Goal: Register for event/course

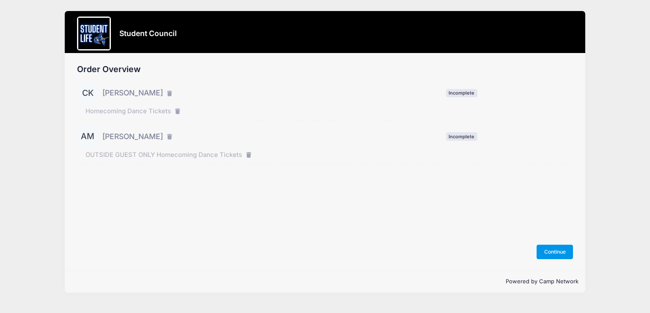
click at [557, 251] on button "Continue" at bounding box center [555, 251] width 36 height 14
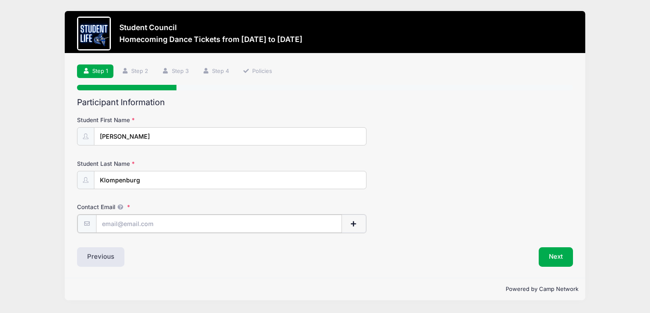
click at [137, 224] on input "Contact Email" at bounding box center [219, 223] width 246 height 18
type input "[EMAIL_ADDRESS][DOMAIN_NAME]"
click at [559, 256] on button "Next" at bounding box center [556, 255] width 34 height 19
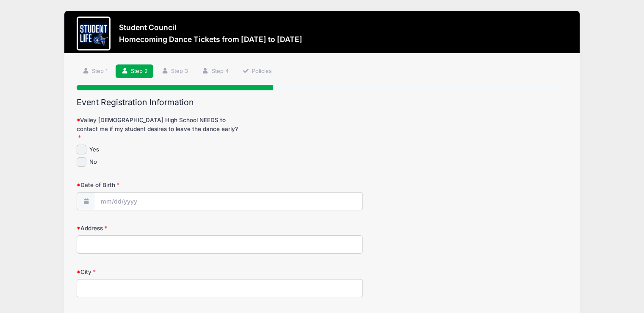
click at [80, 157] on input "No" at bounding box center [82, 162] width 10 height 10
checkbox input "true"
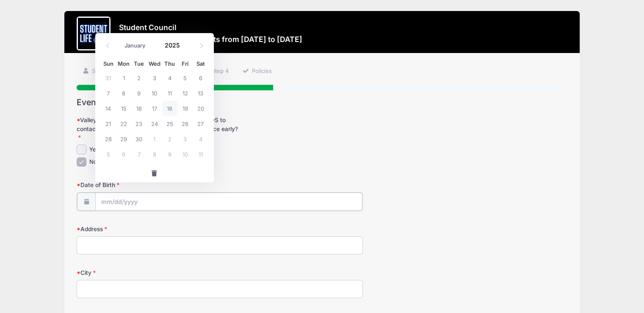
click at [107, 192] on input "Date of Birth" at bounding box center [228, 201] width 267 height 18
click at [110, 192] on input "Date of Birth" at bounding box center [228, 201] width 267 height 18
click at [140, 49] on select "January February March April May June July August September October November De…" at bounding box center [140, 45] width 38 height 11
select select "1"
click at [121, 40] on select "January February March April May June July August September October November De…" at bounding box center [140, 45] width 38 height 11
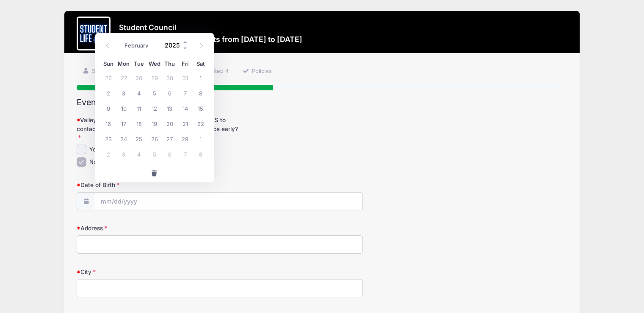
click at [174, 45] on input "2025" at bounding box center [175, 45] width 28 height 13
click at [184, 41] on span at bounding box center [186, 42] width 6 height 6
click at [186, 46] on span at bounding box center [186, 48] width 6 height 6
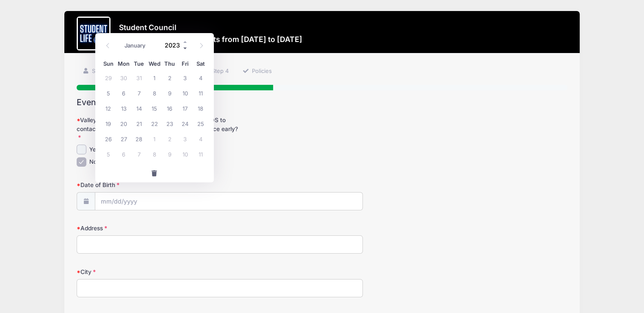
click at [186, 46] on span at bounding box center [186, 48] width 6 height 6
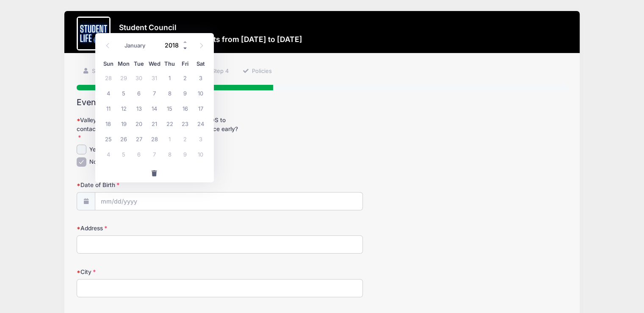
click at [186, 46] on span at bounding box center [186, 48] width 6 height 6
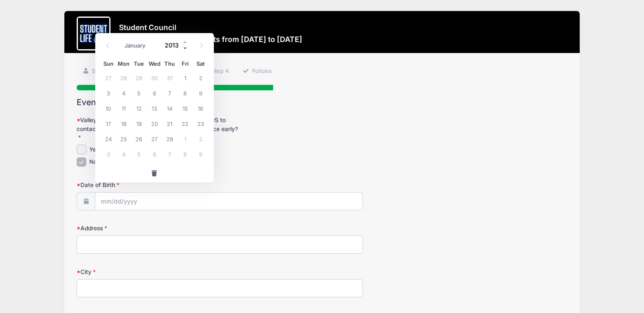
click at [186, 46] on span at bounding box center [186, 48] width 6 height 6
type input "2010"
click at [171, 94] on span "11" at bounding box center [169, 92] width 15 height 15
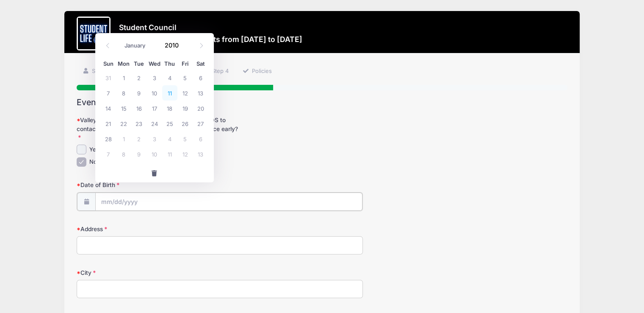
type input "02/11/2010"
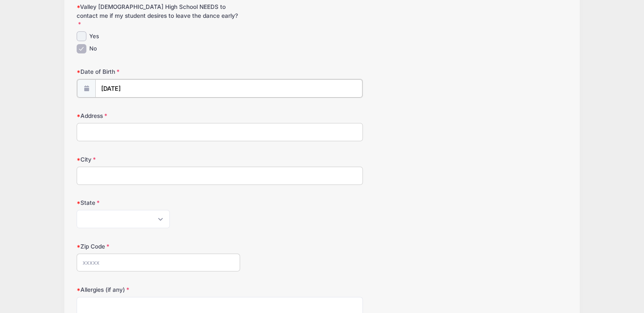
scroll to position [127, 0]
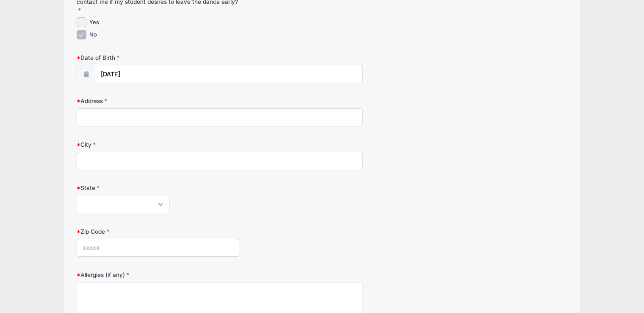
click at [104, 109] on input "Address" at bounding box center [220, 117] width 286 height 18
type input "1106 W. Mission Dr."
type input "Chandler"
select select "AZ"
type input "85224"
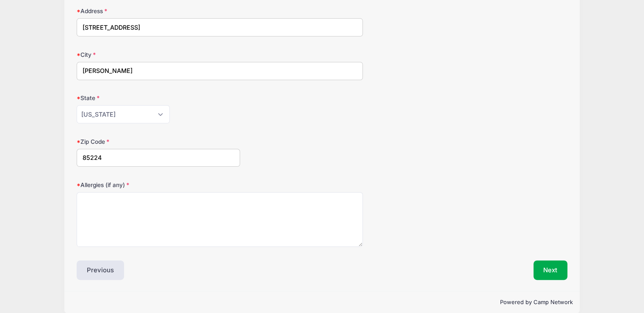
scroll to position [219, 0]
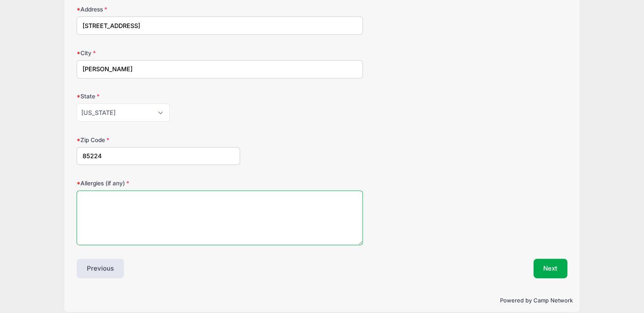
click at [108, 190] on textarea "Allergies (if any)" at bounding box center [220, 217] width 286 height 55
type textarea "None"
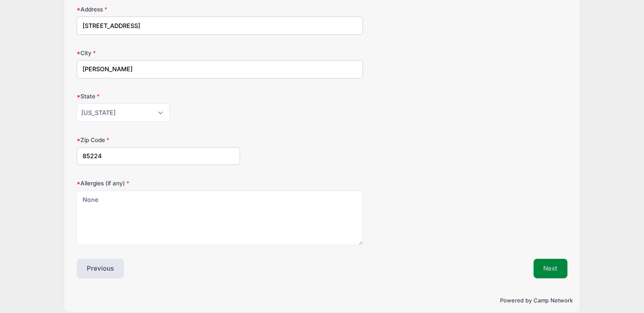
click at [552, 259] on button "Next" at bounding box center [551, 267] width 34 height 19
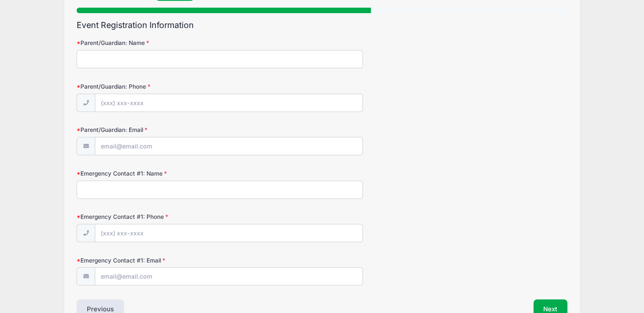
scroll to position [0, 0]
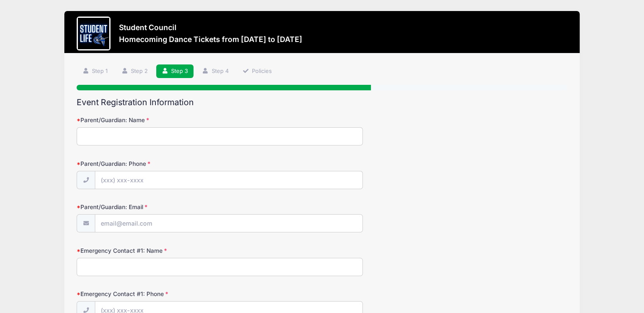
click at [100, 133] on input "Parent/Guardian: Name" at bounding box center [220, 136] width 286 height 18
type input "Catherine Van Klompenburg"
type input "(480) 205-0766"
type input "deronvk@yahoo.com"
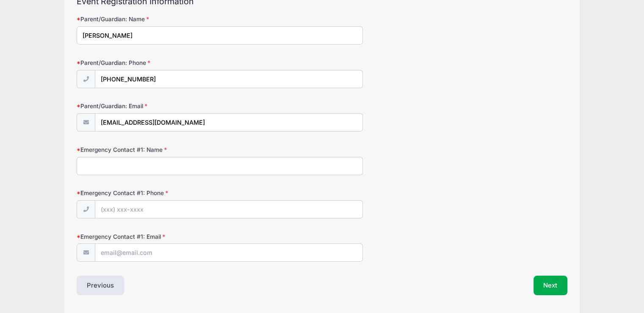
scroll to position [126, 0]
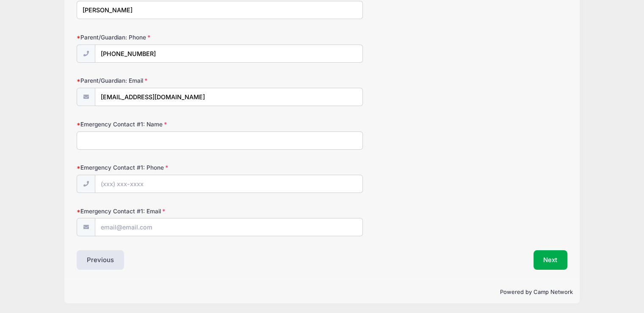
click at [107, 141] on input "Emergency Contact #1: Name" at bounding box center [220, 140] width 286 height 18
type input "Deron Van Klompenburg"
type input "deronvk@yahoo.com"
click at [152, 180] on input "Emergency Contact #1: Phone" at bounding box center [228, 184] width 267 height 18
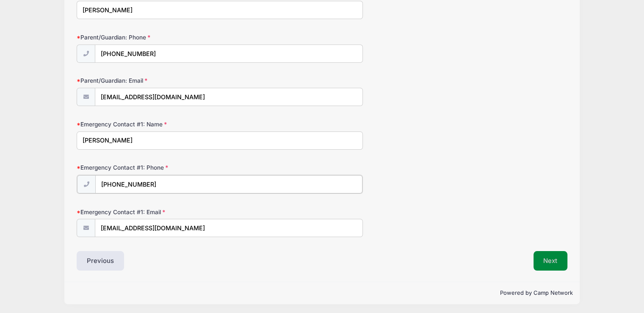
type input "(480) 205-0765"
click at [549, 257] on button "Next" at bounding box center [551, 259] width 34 height 19
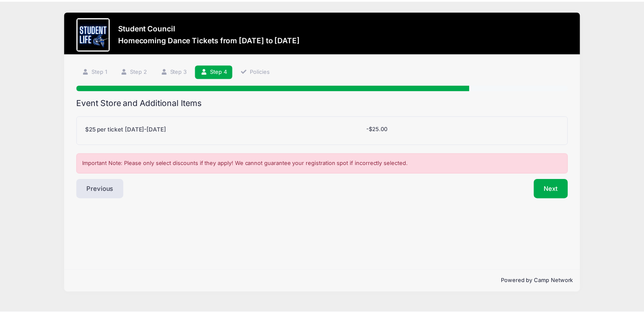
scroll to position [0, 0]
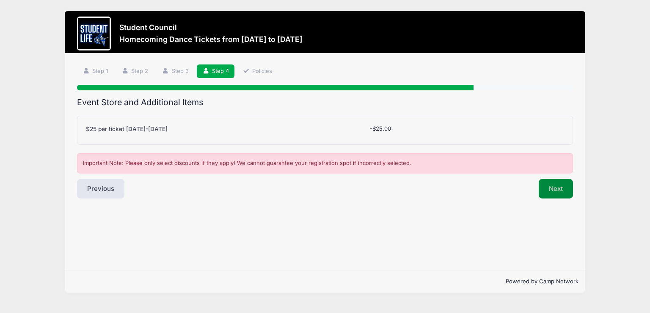
click at [553, 191] on button "Next" at bounding box center [556, 188] width 34 height 19
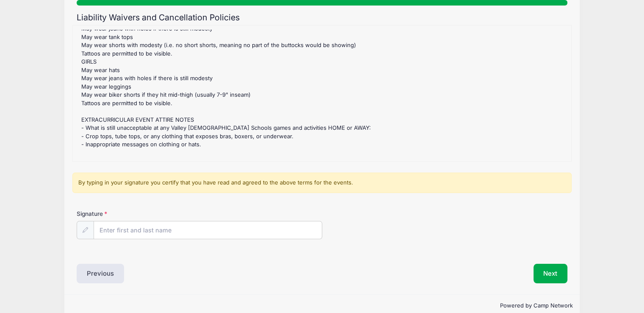
scroll to position [99, 0]
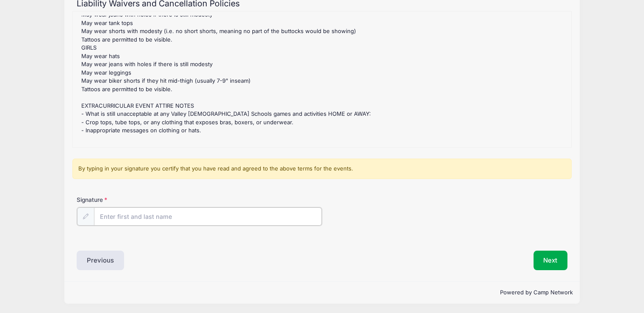
click at [107, 217] on input "Signature" at bounding box center [208, 216] width 228 height 18
type input "c"
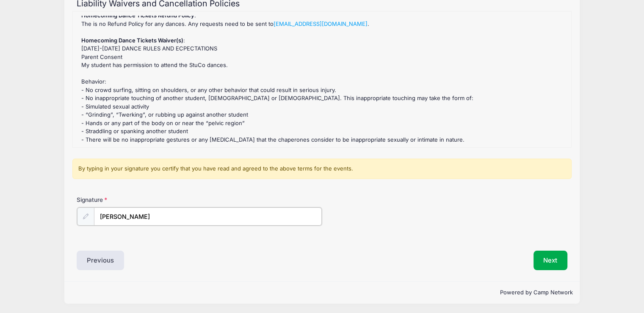
scroll to position [0, 0]
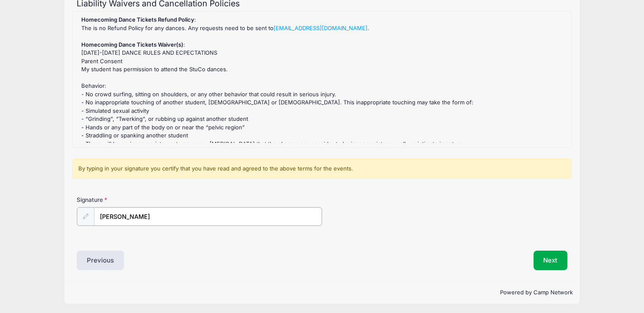
type input "Constance Van Klompenburg"
click at [97, 144] on div "Homecoming Dance Tickets Refund Policy : The is no Refund Policy for any dances…" at bounding box center [321, 79] width 499 height 136
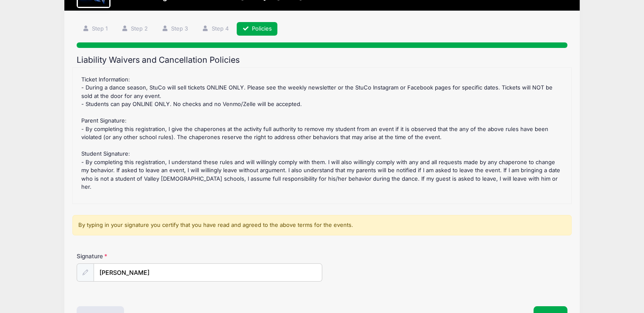
scroll to position [137, 0]
click at [105, 252] on label "Signature" at bounding box center [138, 256] width 123 height 8
click at [105, 263] on input "Constance Van Klompenburg" at bounding box center [208, 272] width 228 height 18
click at [103, 259] on label "Signature" at bounding box center [138, 256] width 123 height 8
click at [103, 263] on input "Constance Van Klompenburg" at bounding box center [208, 272] width 228 height 18
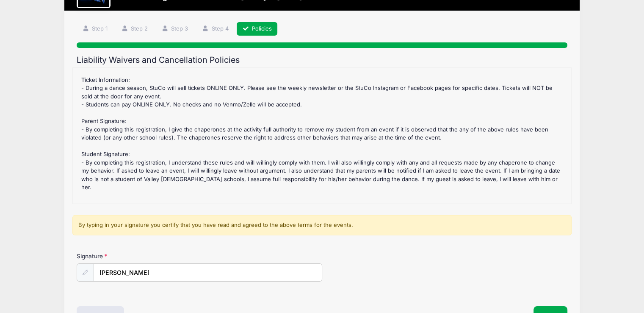
click at [85, 271] on icon at bounding box center [86, 272] width 6 height 6
click at [91, 266] on div at bounding box center [85, 272] width 17 height 18
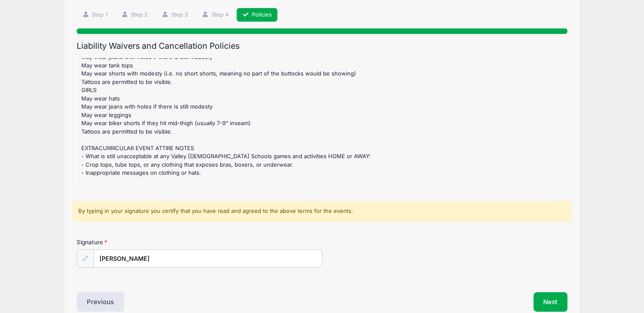
scroll to position [99, 0]
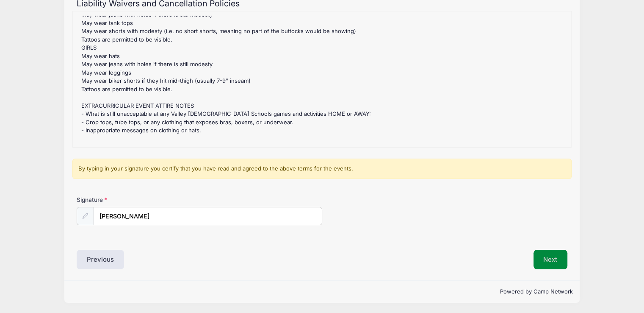
click at [555, 263] on button "Next" at bounding box center [551, 258] width 34 height 19
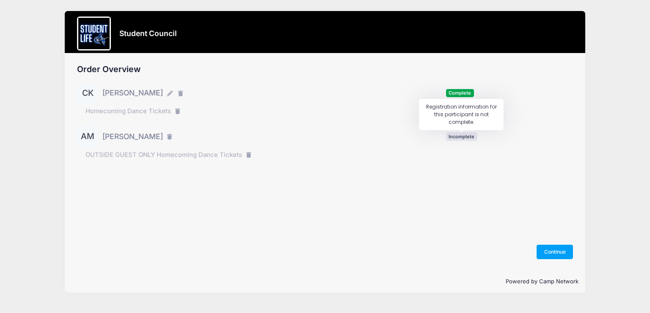
click at [449, 136] on span "Incomplete" at bounding box center [461, 136] width 31 height 8
click at [551, 255] on button "Continue" at bounding box center [555, 251] width 36 height 14
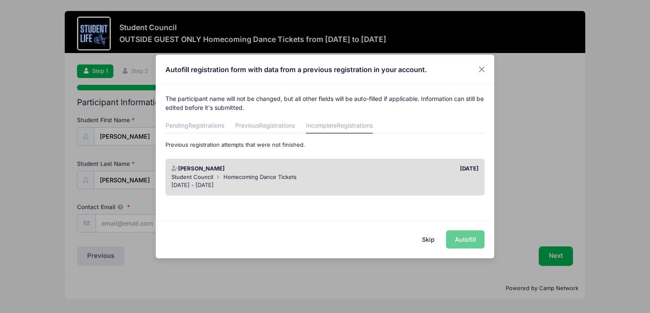
click at [458, 245] on div "Skip Autofill" at bounding box center [325, 239] width 339 height 38
click at [428, 236] on button "Skip" at bounding box center [429, 239] width 30 height 18
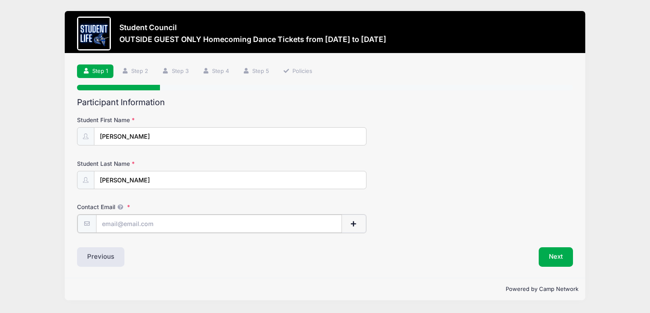
click at [173, 218] on input "Contact Email" at bounding box center [219, 223] width 246 height 18
